Goal: Find specific page/section: Find specific page/section

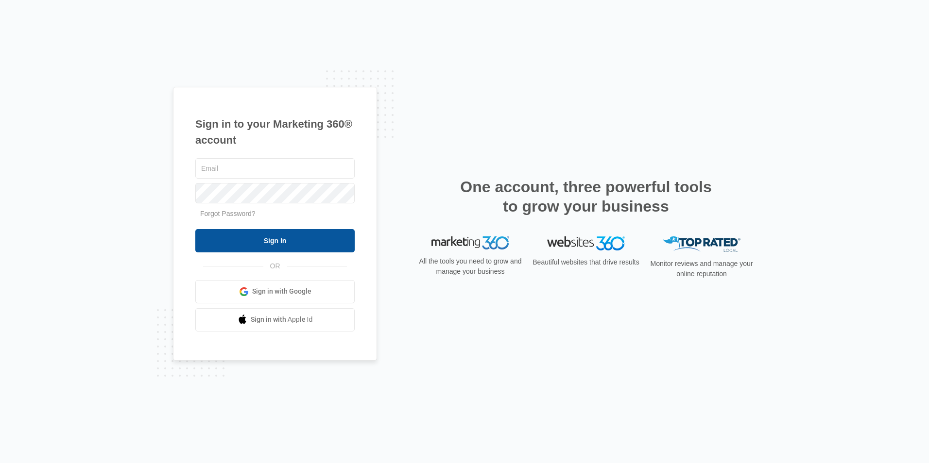
type input "[EMAIL_ADDRESS][DOMAIN_NAME]"
click at [281, 242] on input "Sign In" at bounding box center [274, 240] width 159 height 23
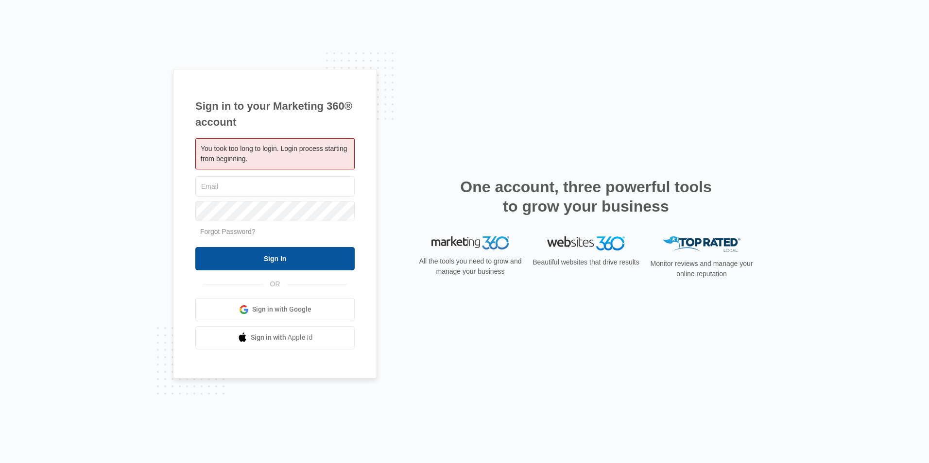
type input "[EMAIL_ADDRESS][DOMAIN_NAME]"
click at [272, 258] on input "Sign In" at bounding box center [274, 258] width 159 height 23
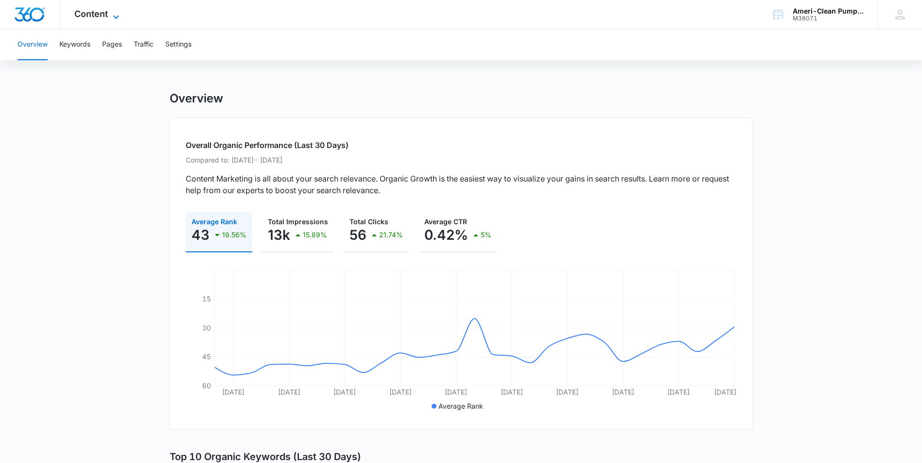
click at [111, 14] on icon at bounding box center [116, 17] width 12 height 12
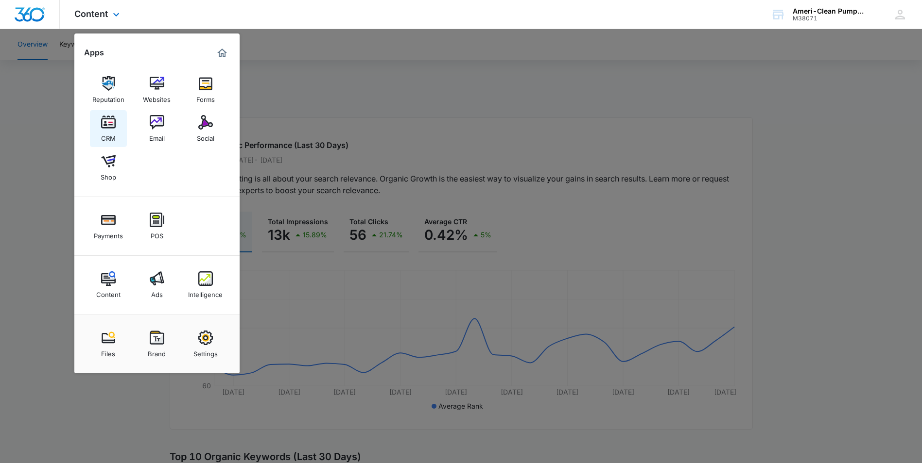
click at [104, 130] on div "CRM" at bounding box center [108, 136] width 15 height 13
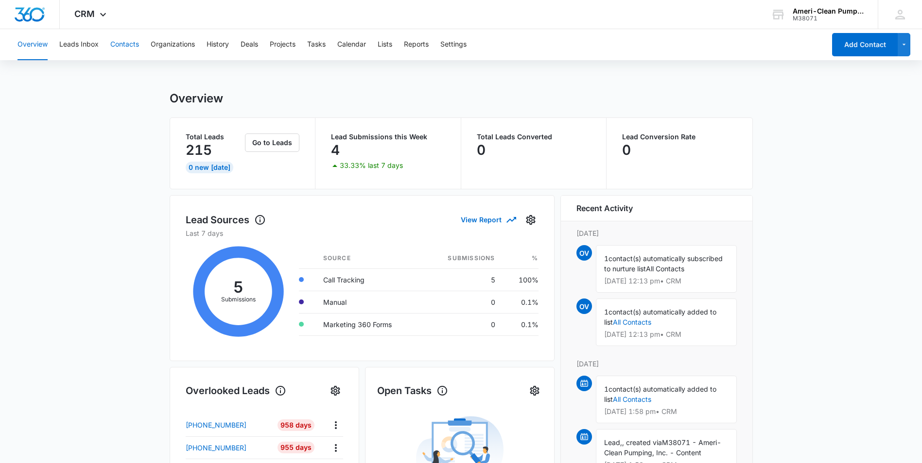
click at [125, 44] on button "Contacts" at bounding box center [124, 44] width 29 height 31
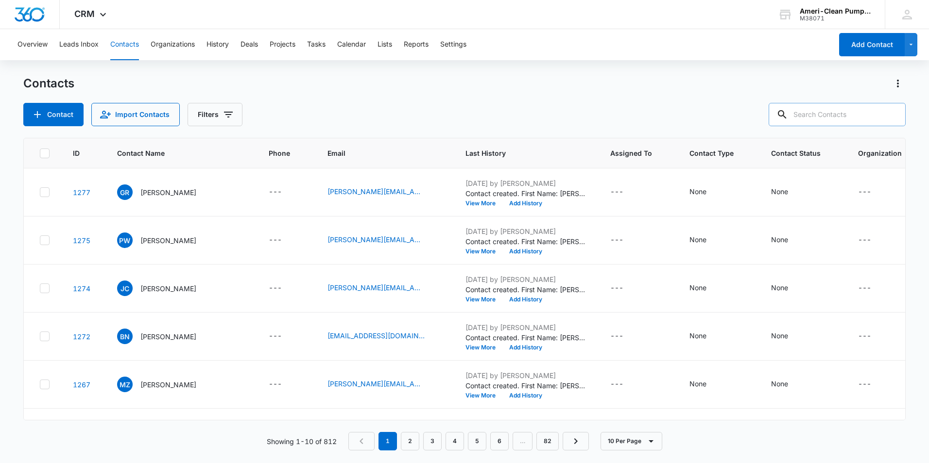
click at [825, 113] on input "text" at bounding box center [837, 114] width 137 height 23
type input "angy diaz"
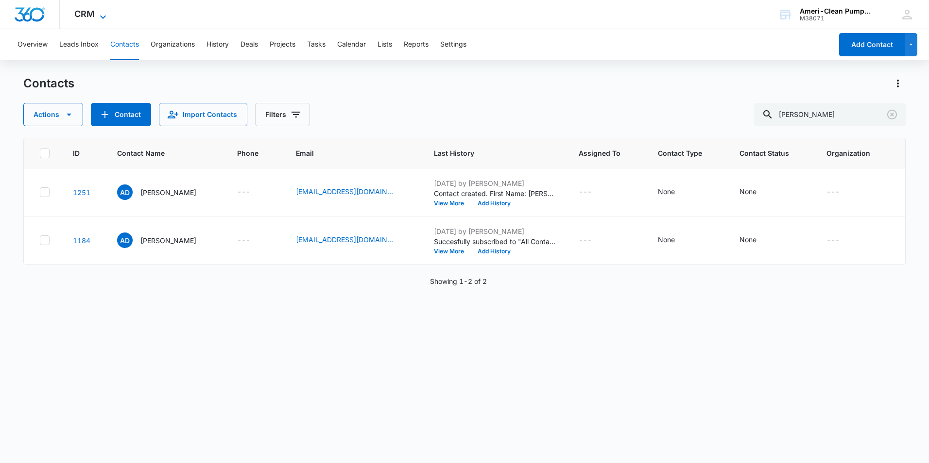
click at [99, 13] on icon at bounding box center [103, 17] width 12 height 12
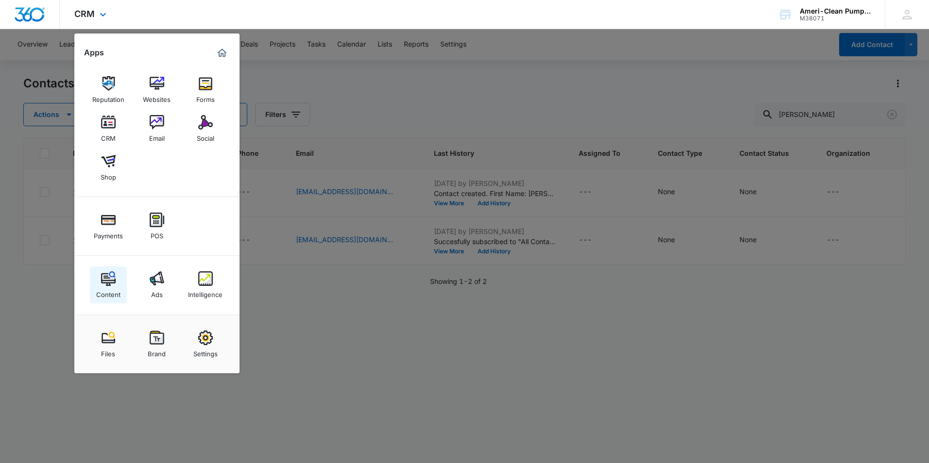
click at [112, 288] on div "Content" at bounding box center [108, 292] width 24 height 13
